Goal: Navigation & Orientation: Find specific page/section

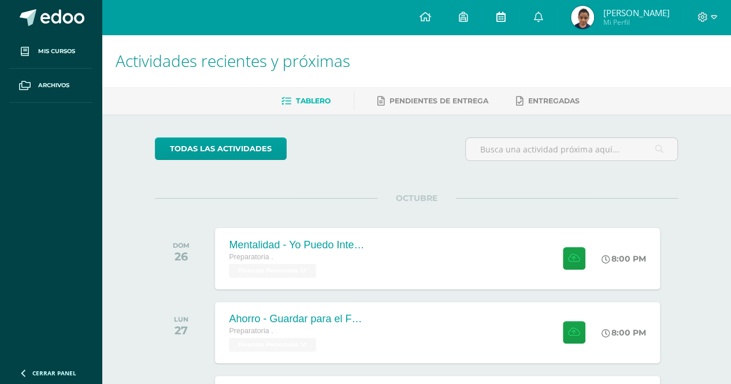
click at [496, 16] on icon at bounding box center [500, 17] width 9 height 10
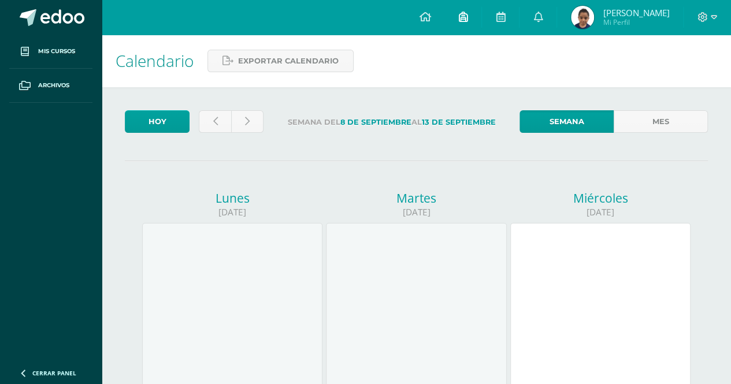
click at [468, 23] on link at bounding box center [462, 17] width 37 height 35
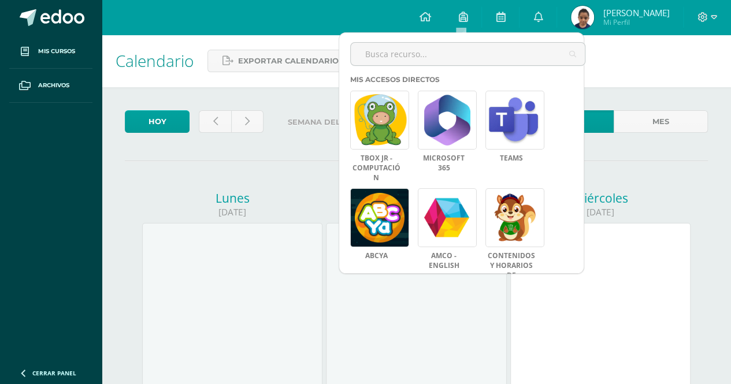
scroll to position [198, 0]
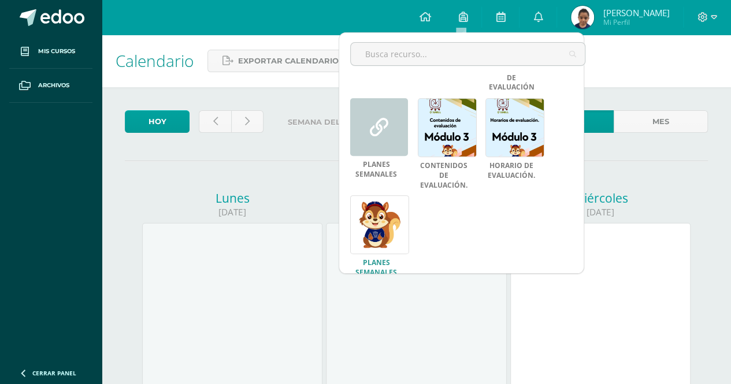
click at [381, 243] on div "PLANES SEMANALES" at bounding box center [376, 236] width 52 height 83
click at [372, 201] on link at bounding box center [379, 224] width 59 height 59
